Goal: Information Seeking & Learning: Learn about a topic

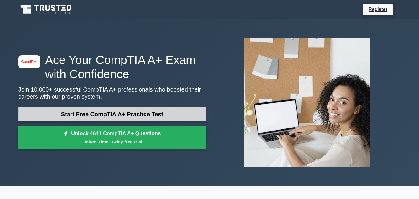
click at [145, 116] on link "Start Free CompTIA A+ Practice Test" at bounding box center [112, 114] width 188 height 14
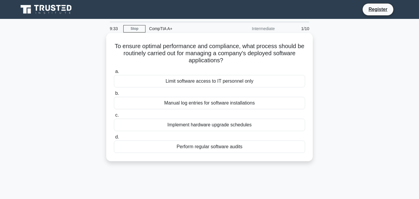
click at [218, 147] on div "Perform regular software audits" at bounding box center [209, 146] width 191 height 12
click at [114, 139] on input "d. Perform regular software audits" at bounding box center [114, 137] width 0 height 4
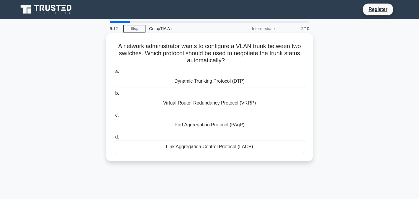
click at [210, 85] on div "Dynamic Trunking Protocol (DTP)" at bounding box center [209, 81] width 191 height 12
click at [114, 73] on input "a. Dynamic Trunking Protocol (DTP)" at bounding box center [114, 72] width 0 height 4
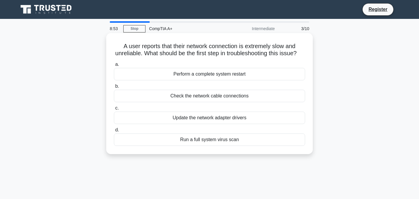
click at [226, 80] on div "Perform a complete system restart" at bounding box center [209, 74] width 191 height 12
click at [114, 66] on input "a. Perform a complete system restart" at bounding box center [114, 65] width 0 height 4
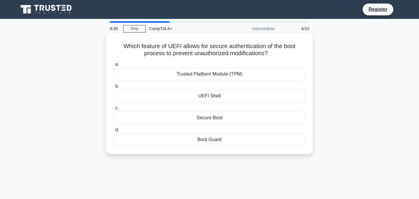
click at [207, 118] on div "Secure Boot" at bounding box center [209, 118] width 191 height 12
click at [114, 110] on input "c. Secure Boot" at bounding box center [114, 108] width 0 height 4
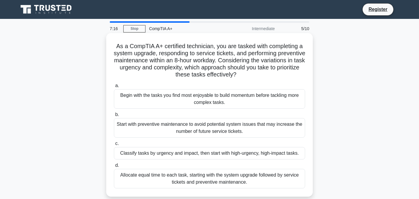
click at [221, 150] on div "Classify tasks by urgency and impact, then start with high-urgency, high-impact…" at bounding box center [209, 153] width 191 height 12
click at [114, 145] on input "c. Classify tasks by urgency and impact, then start with high-urgency, high-imp…" at bounding box center [114, 144] width 0 height 4
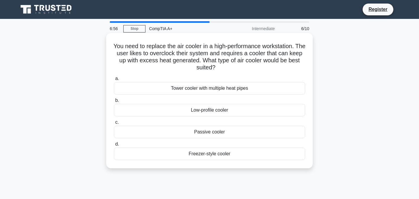
click at [215, 86] on div "Tower cooler with multiple heat pipes" at bounding box center [209, 88] width 191 height 12
click at [114, 81] on input "a. Tower cooler with multiple heat pipes" at bounding box center [114, 79] width 0 height 4
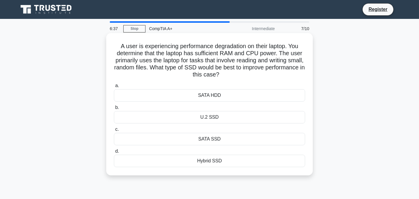
click at [207, 160] on div "Hybrid SSD" at bounding box center [209, 161] width 191 height 12
click at [114, 153] on input "d. Hybrid SSD" at bounding box center [114, 151] width 0 height 4
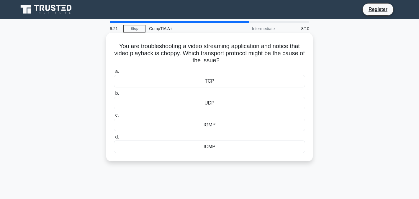
click at [205, 108] on div "UDP" at bounding box center [209, 103] width 191 height 12
click at [114, 95] on input "b. UDP" at bounding box center [114, 93] width 0 height 4
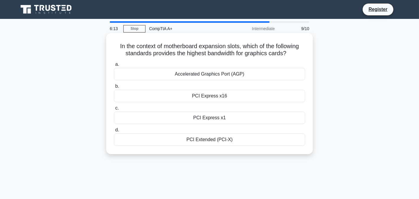
click at [209, 97] on div "PCI Express x16" at bounding box center [209, 96] width 191 height 12
click at [114, 88] on input "b. PCI Express x16" at bounding box center [114, 86] width 0 height 4
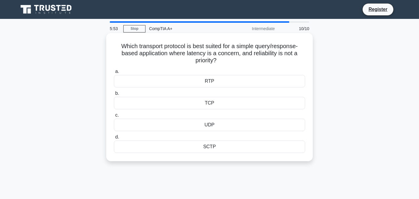
click at [212, 106] on div "TCP" at bounding box center [209, 103] width 191 height 12
click at [114, 95] on input "b. TCP" at bounding box center [114, 93] width 0 height 4
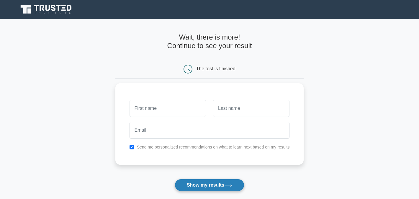
click at [230, 188] on button "Show my results" at bounding box center [210, 185] width 70 height 12
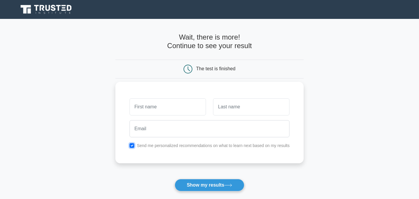
click at [130, 144] on input "checkbox" at bounding box center [132, 145] width 5 height 5
checkbox input "false"
drag, startPoint x: 203, startPoint y: 188, endPoint x: 174, endPoint y: 148, distance: 49.2
click at [203, 187] on button "Show my results" at bounding box center [210, 185] width 70 height 12
